Goal: Task Accomplishment & Management: Manage account settings

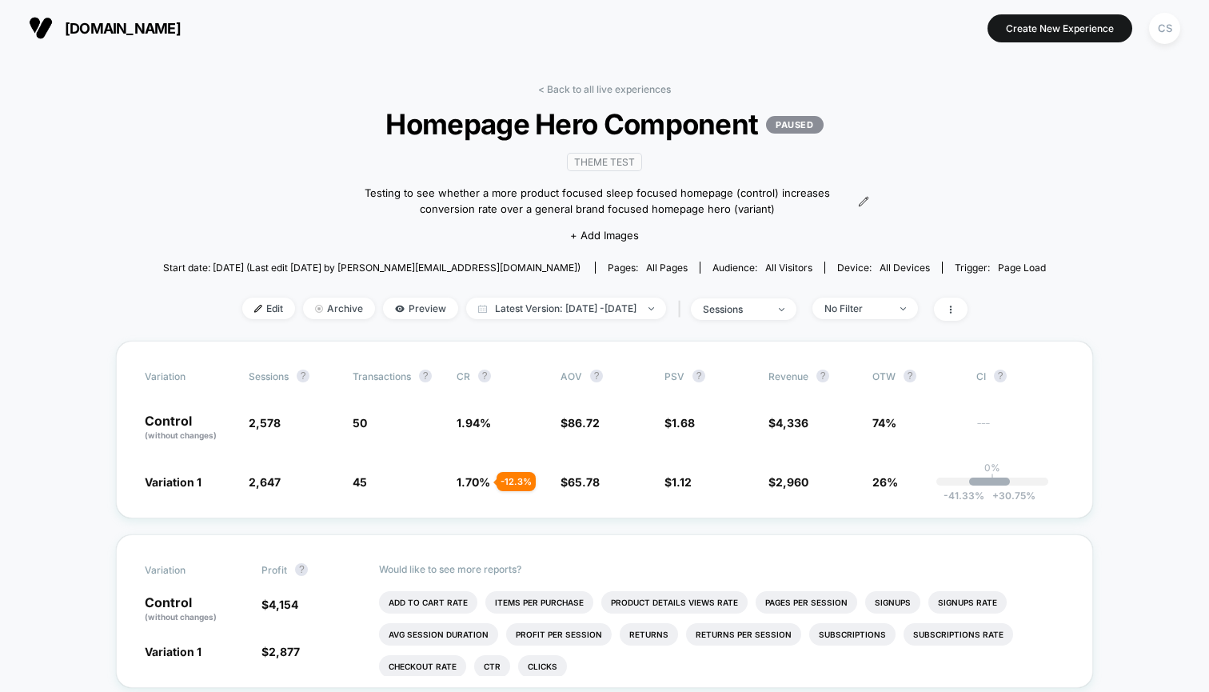
click at [134, 21] on span "[DOMAIN_NAME]" at bounding box center [123, 28] width 116 height 17
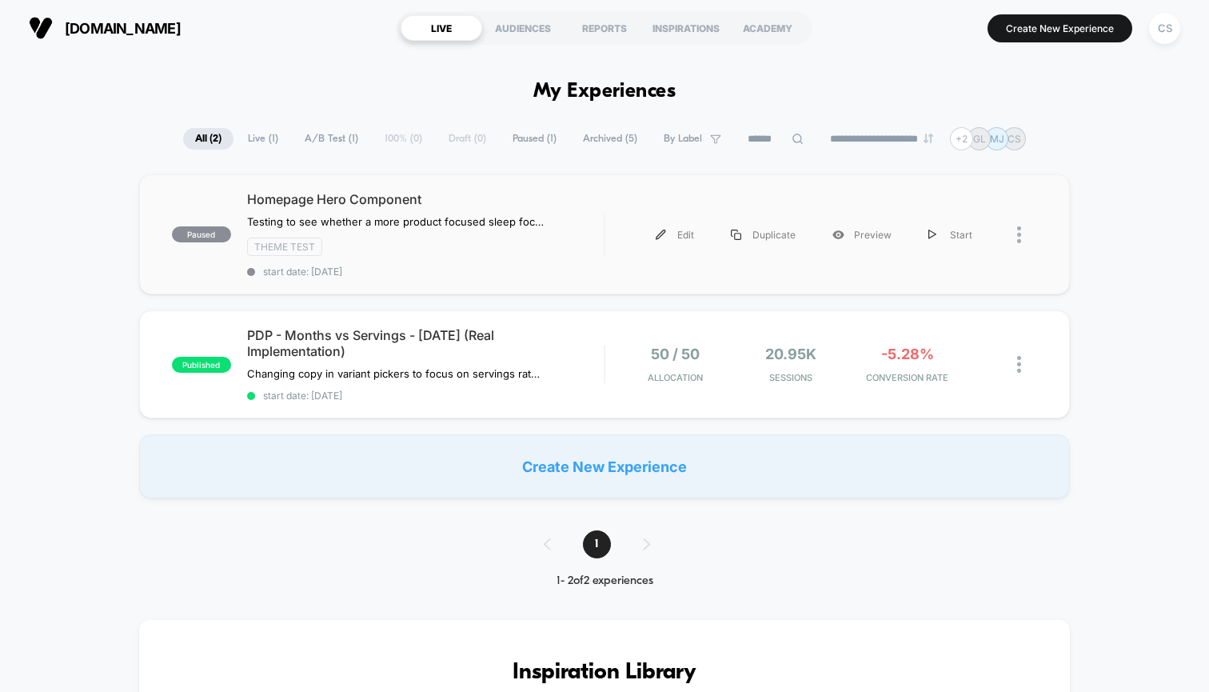
click at [1021, 246] on div at bounding box center [1027, 235] width 20 height 36
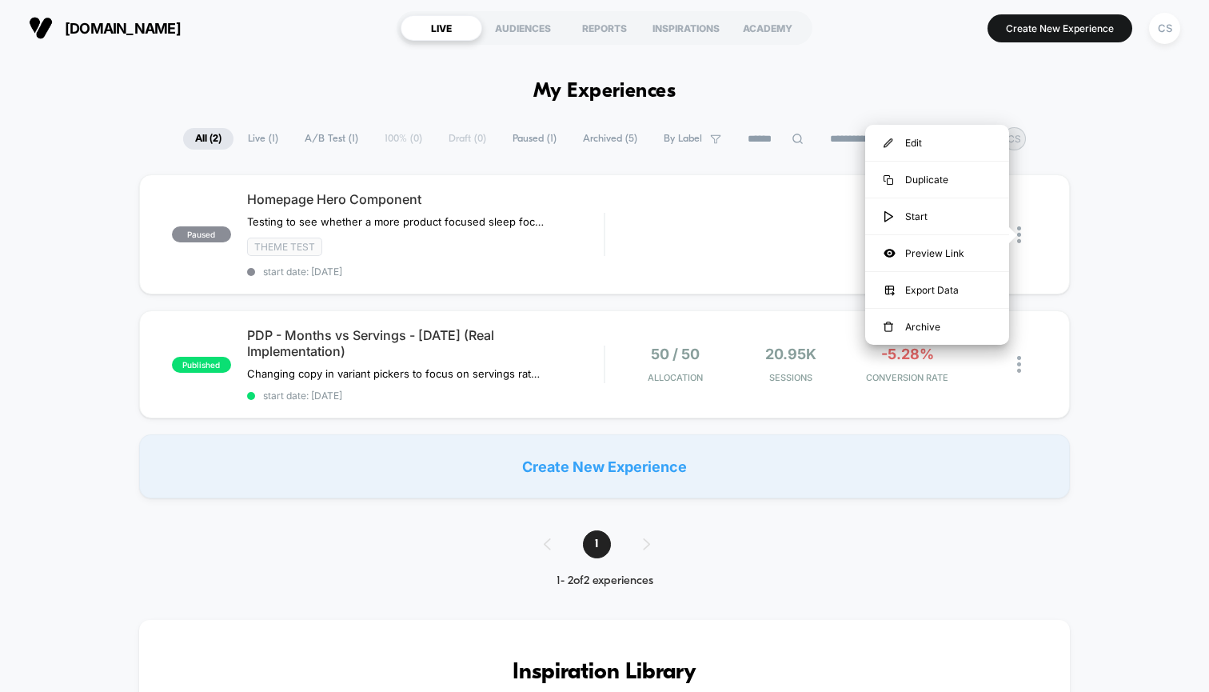
click at [1113, 312] on div "paused Homepage Hero Component ﻿Testing to see whether a more product focused s…" at bounding box center [604, 336] width 1209 height 324
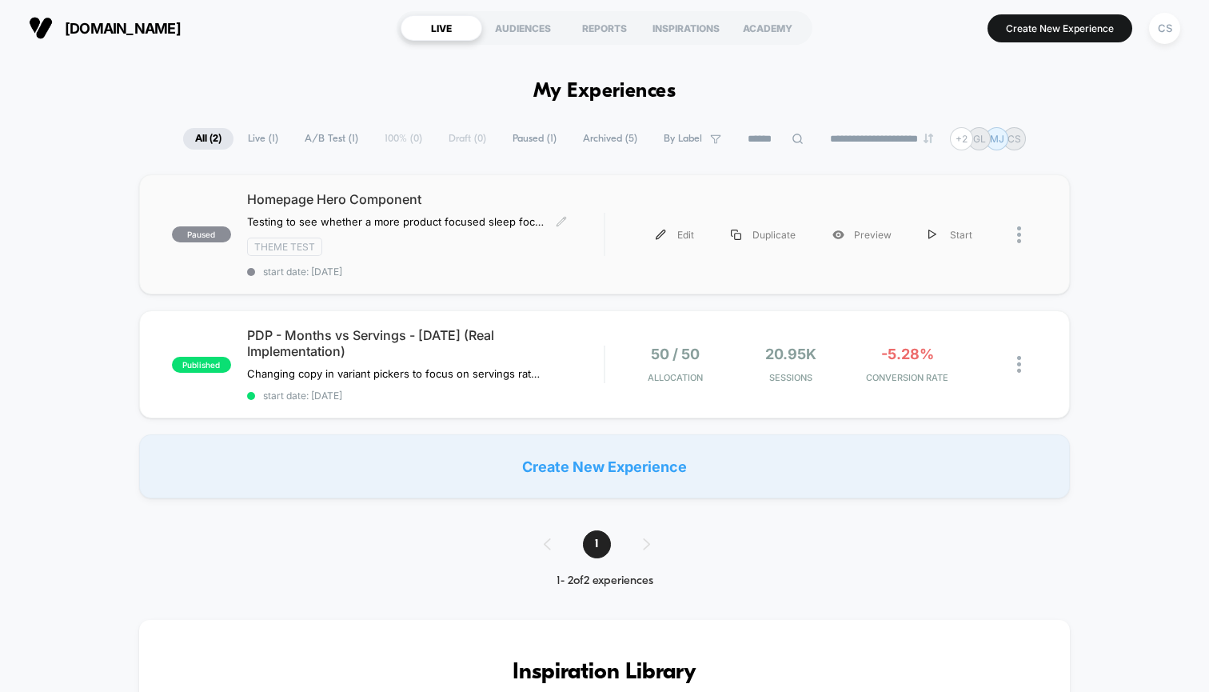
click at [324, 206] on span "Homepage Hero Component" at bounding box center [425, 199] width 357 height 16
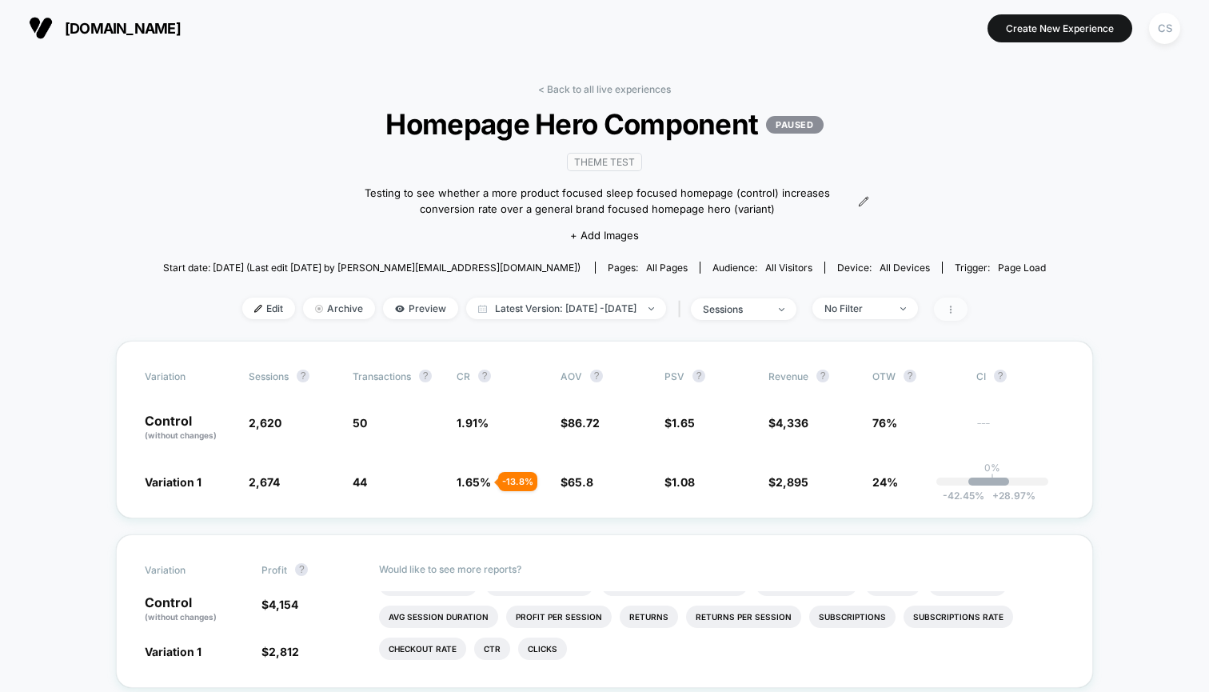
click at [968, 320] on span at bounding box center [951, 309] width 34 height 23
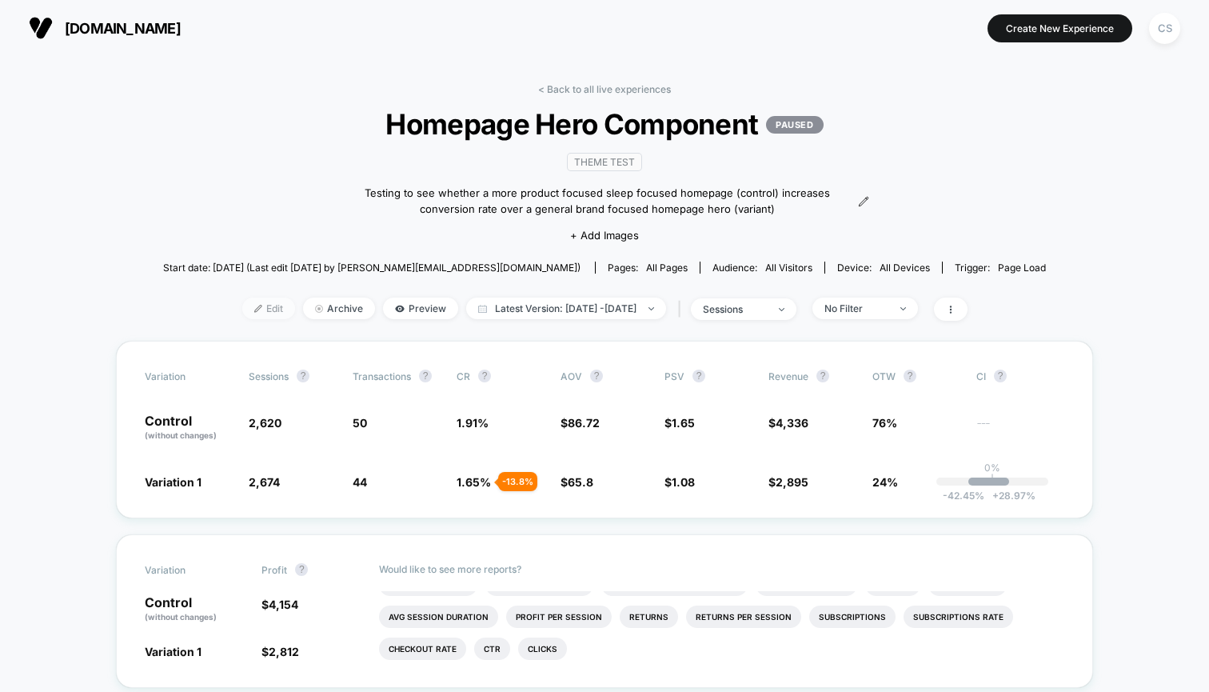
click at [247, 314] on span "Edit" at bounding box center [268, 309] width 53 height 22
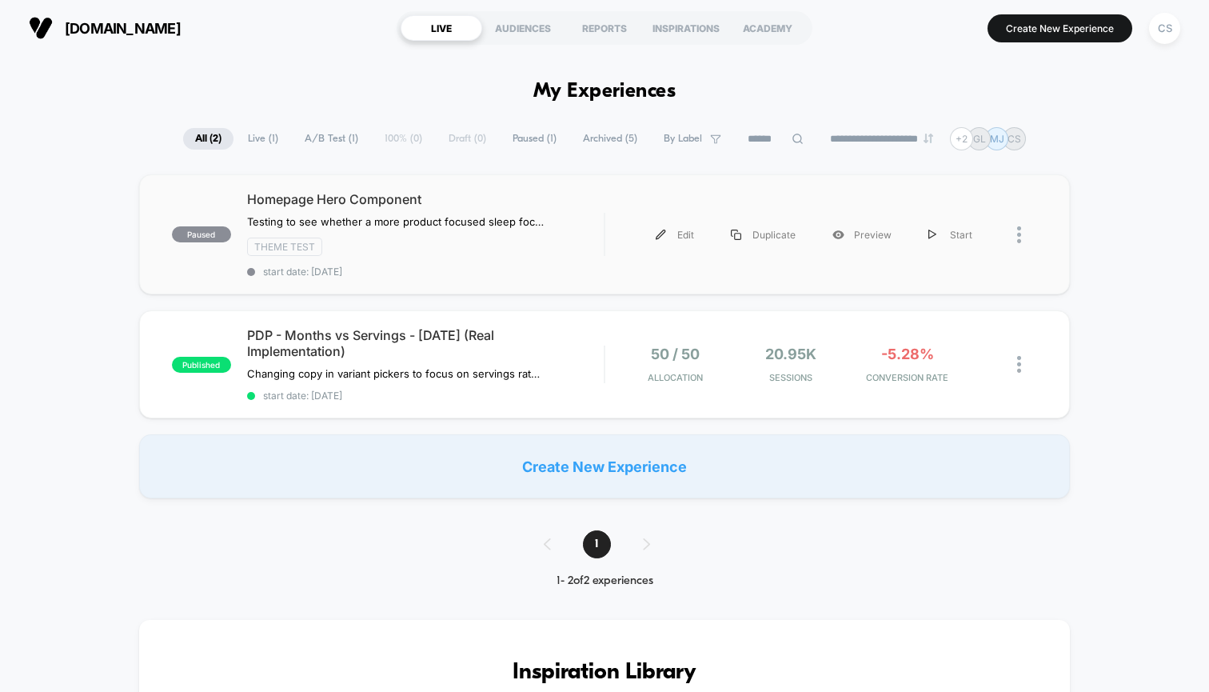
click at [1021, 234] on img at bounding box center [1019, 234] width 4 height 17
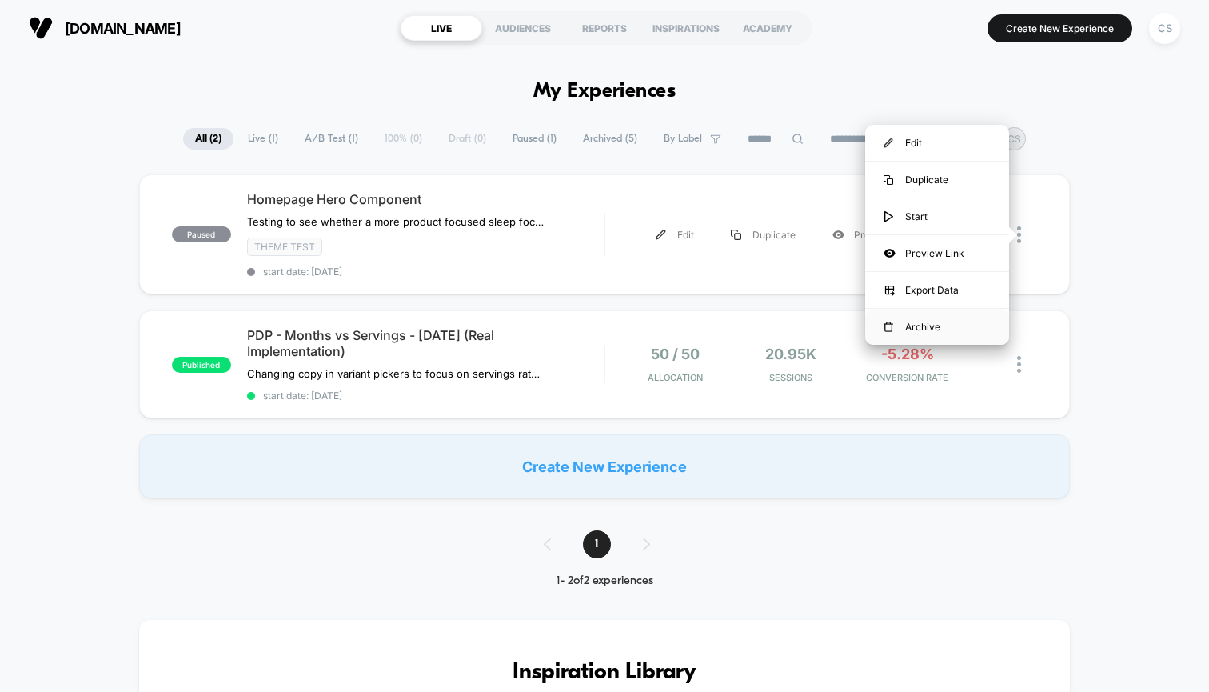
click at [930, 318] on div "Archive" at bounding box center [937, 327] width 144 height 36
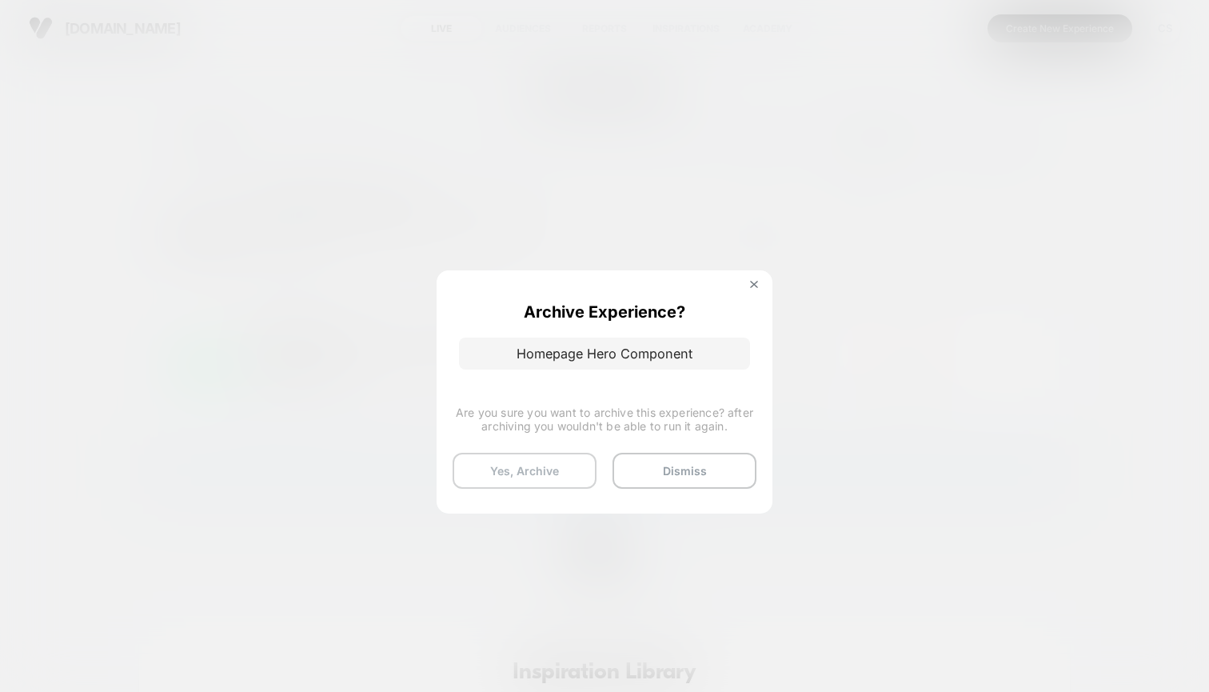
click at [551, 485] on button "Yes, Archive" at bounding box center [525, 471] width 144 height 36
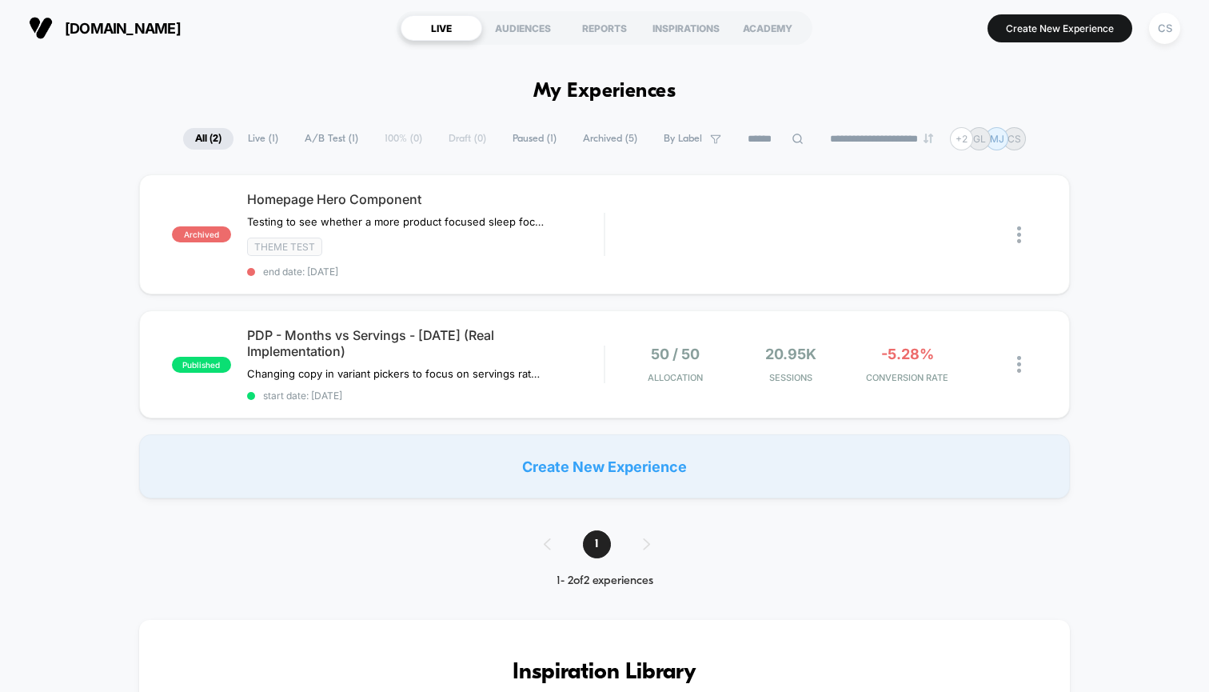
click at [615, 142] on span "Archived ( 5 )" at bounding box center [610, 139] width 78 height 22
